Goal: Check status: Check status

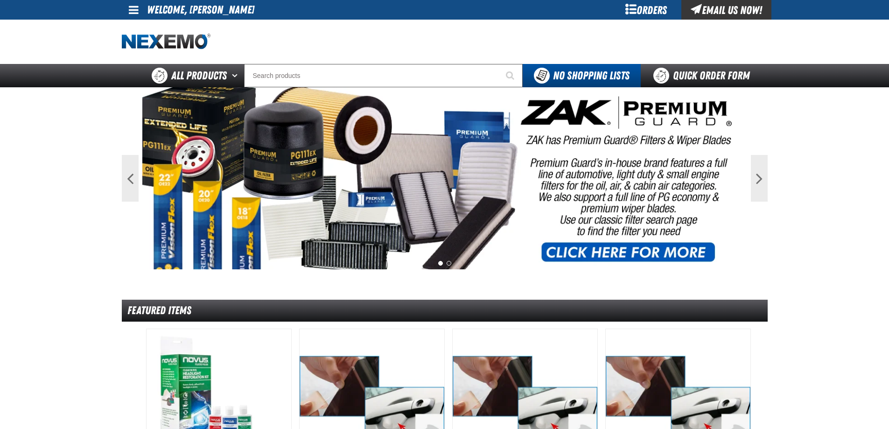
click at [645, 14] on div "Orders" at bounding box center [646, 10] width 70 height 20
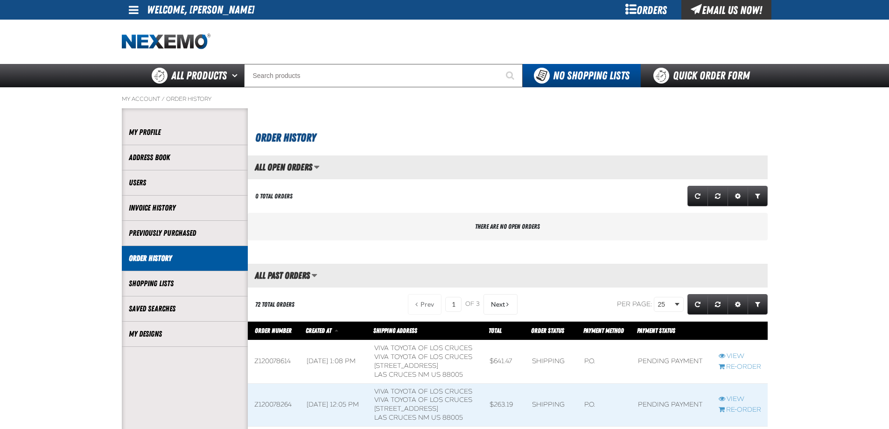
scroll to position [187, 0]
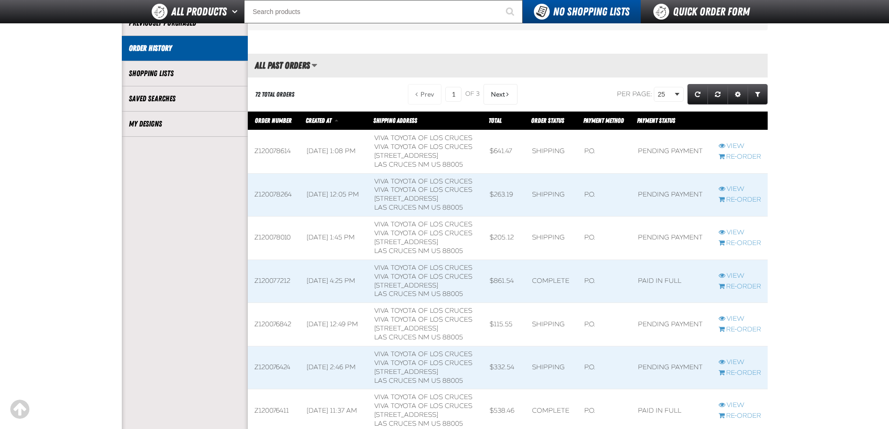
click at [468, 199] on span at bounding box center [425, 195] width 115 height 43
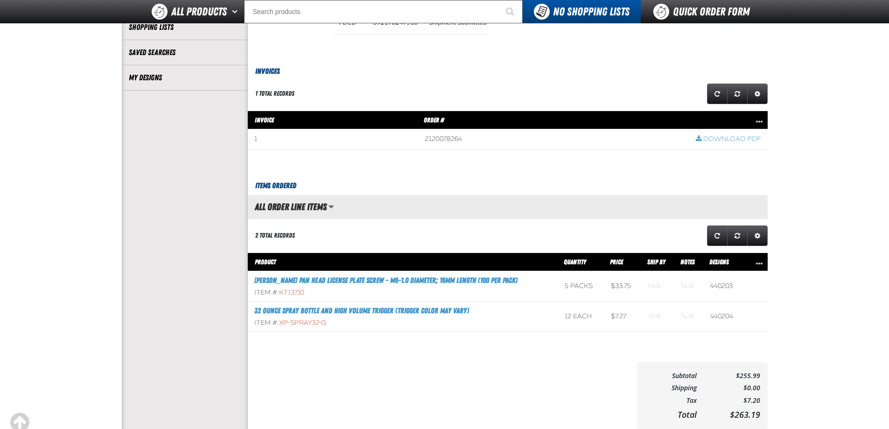
scroll to position [233, 0]
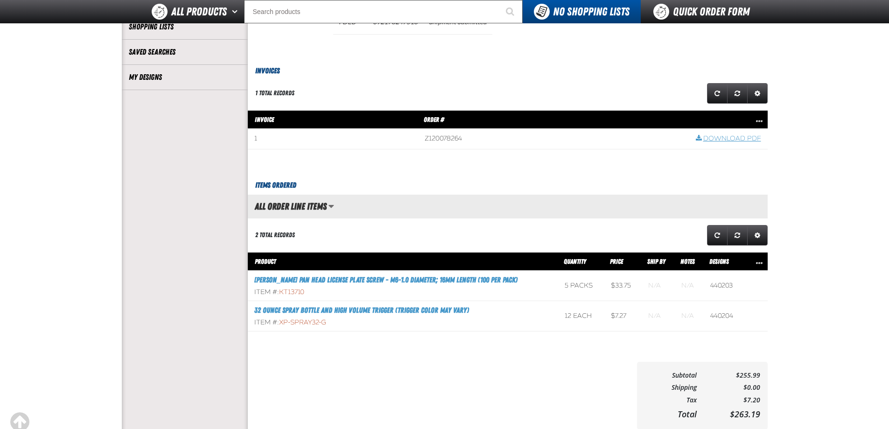
click at [735, 138] on link "Download PDF" at bounding box center [727, 138] width 65 height 9
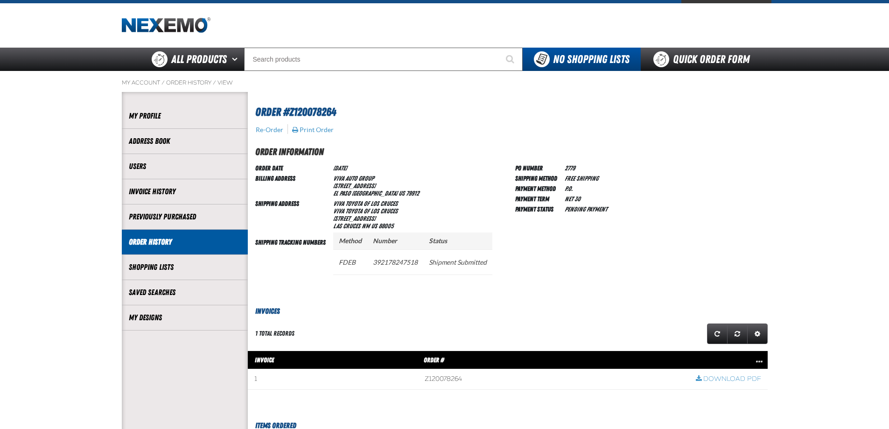
scroll to position [0, 0]
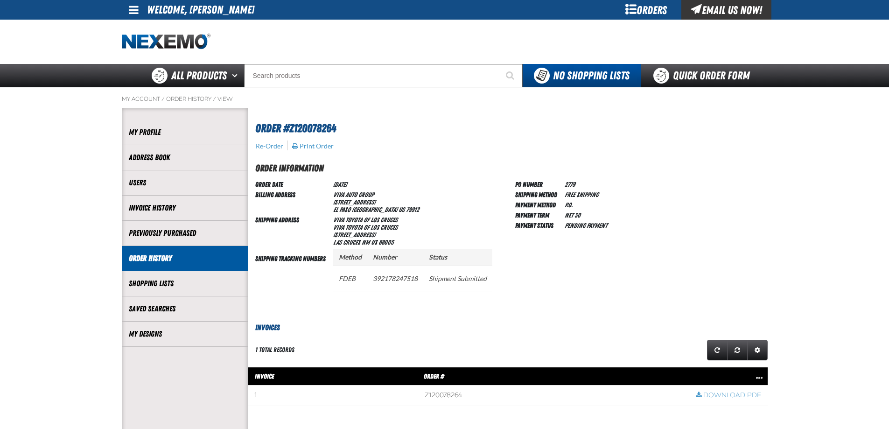
click at [180, 261] on link "Order History" at bounding box center [185, 258] width 112 height 11
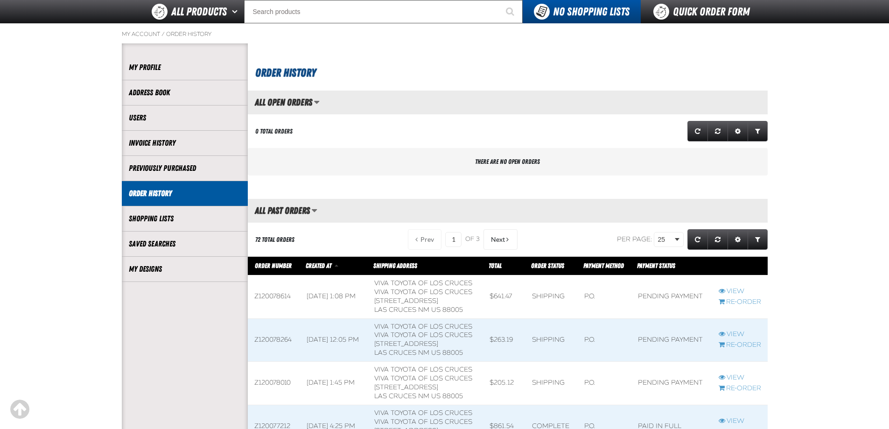
scroll to position [140, 0]
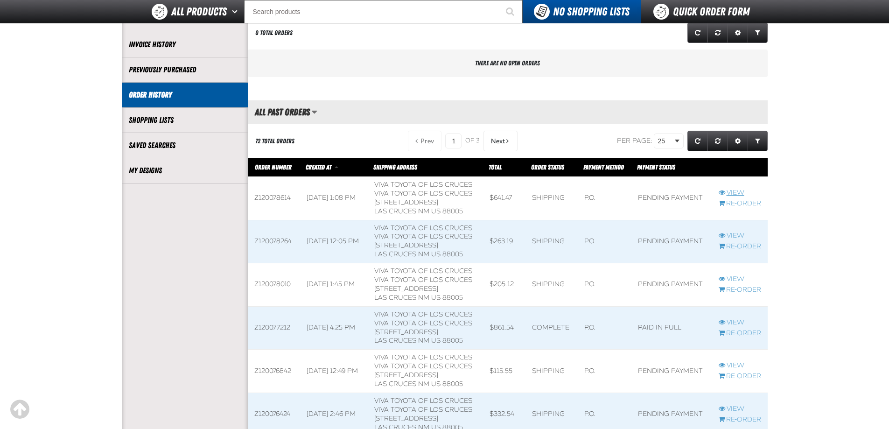
click at [730, 195] on link "View" at bounding box center [739, 192] width 42 height 9
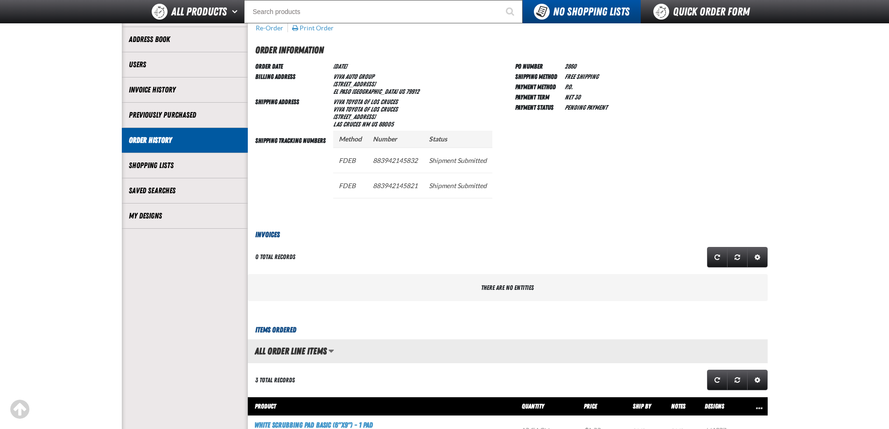
scroll to position [93, 0]
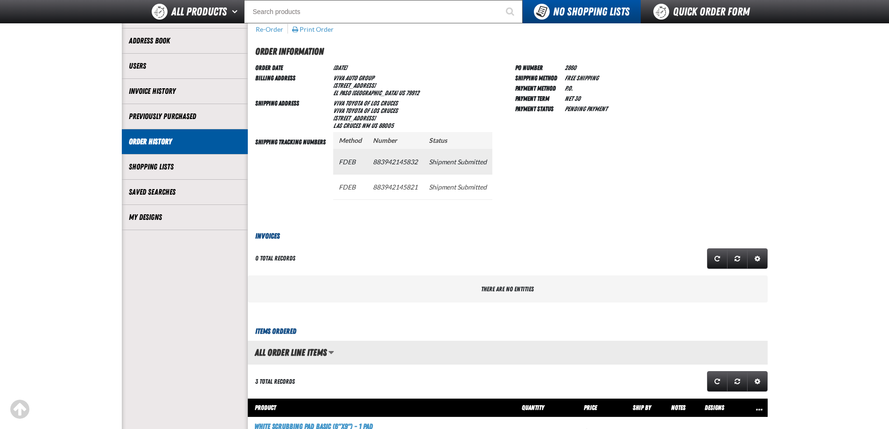
click at [401, 159] on td "883942145832" at bounding box center [395, 161] width 56 height 25
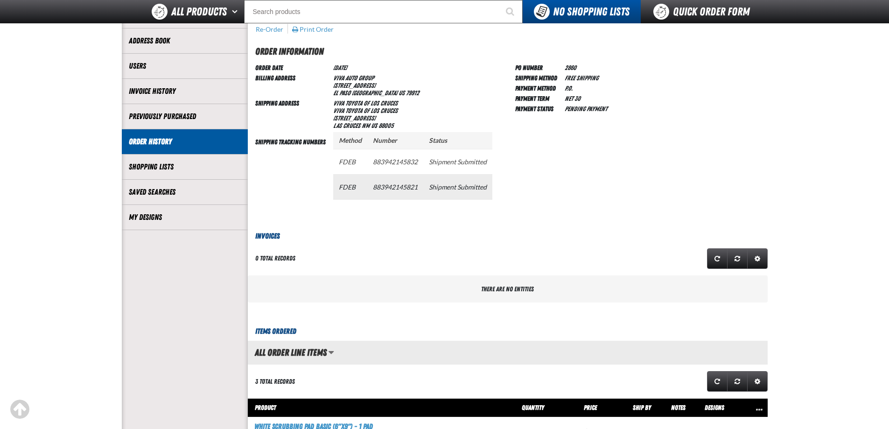
click at [404, 188] on td "883942145821" at bounding box center [395, 186] width 56 height 25
copy td "883942145821"
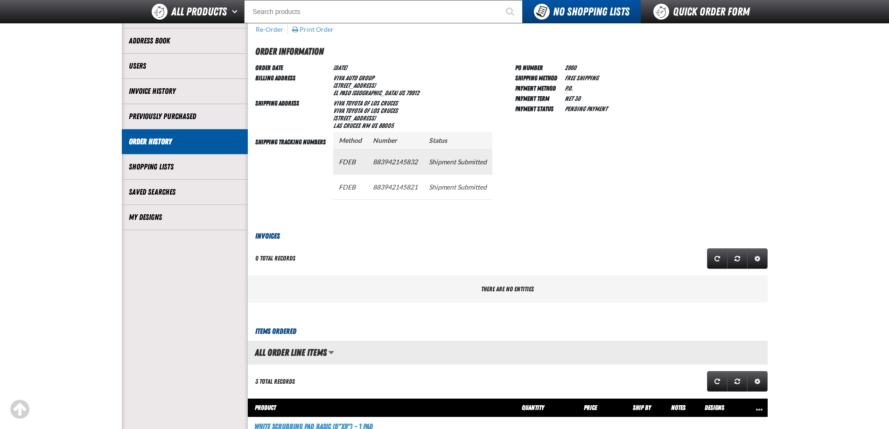
click at [399, 163] on td "883942145832" at bounding box center [395, 161] width 56 height 25
copy td "883942145832"
click at [673, 76] on div "PO Number 2860 Shipping Method Free Shipping Payment Method P.O. Payment Term N…" at bounding box center [641, 138] width 252 height 153
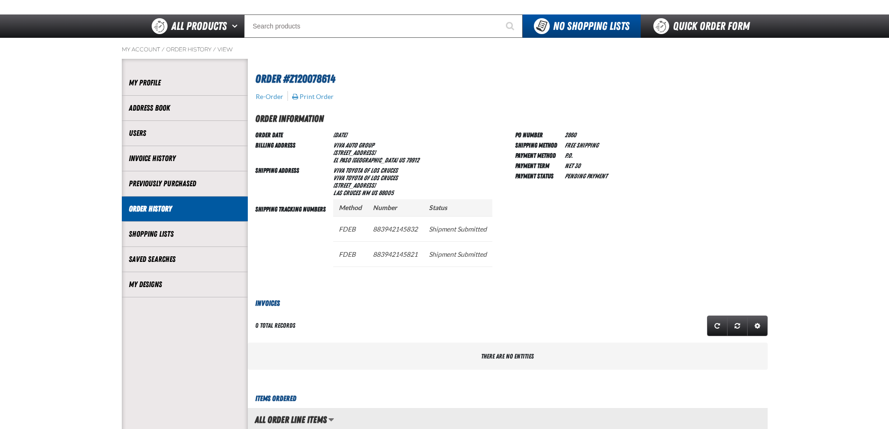
scroll to position [0, 0]
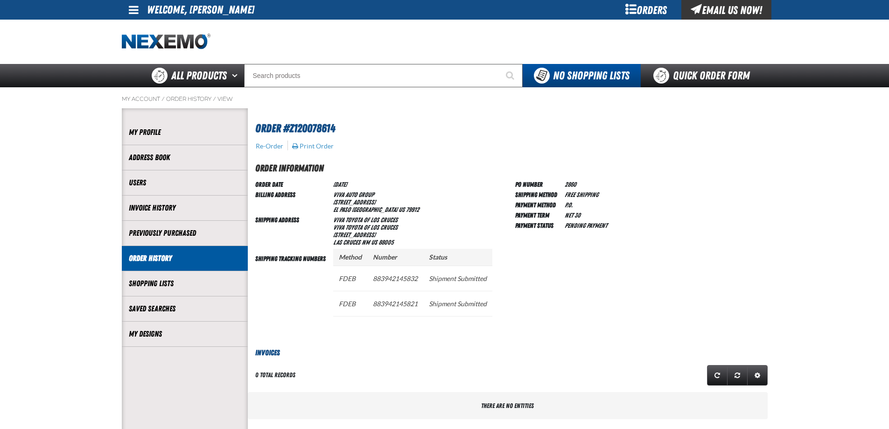
click at [503, 29] on div at bounding box center [445, 42] width 646 height 44
click at [480, 57] on div at bounding box center [445, 42] width 646 height 44
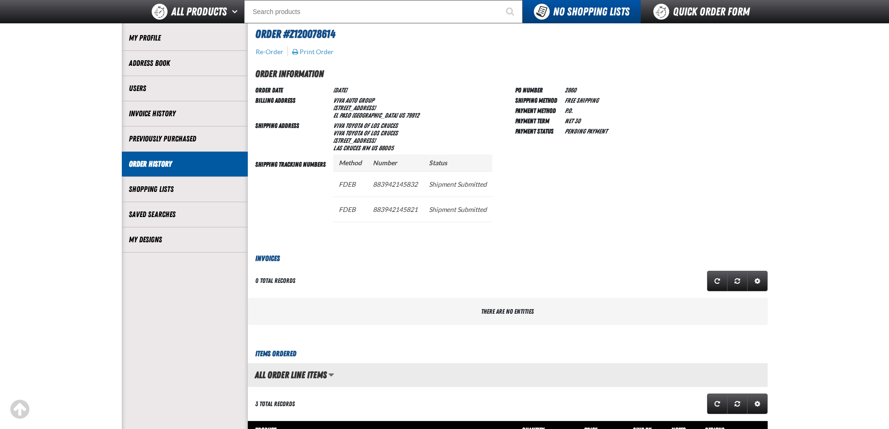
scroll to position [187, 0]
